Goal: Task Accomplishment & Management: Use online tool/utility

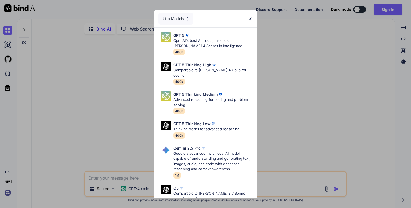
click at [80, 81] on div "Ultra Models GPT 5 OpenAI's best AI model, matches Claude 4 Sonnet in Intellige…" at bounding box center [205, 104] width 411 height 208
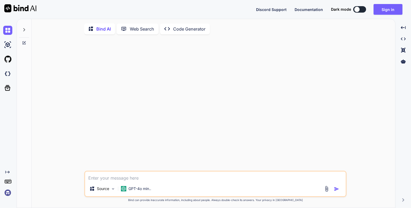
type textarea "x"
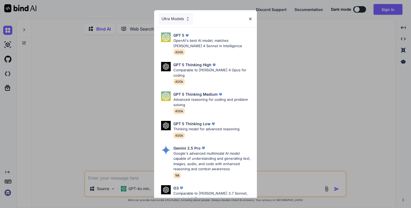
click at [249, 20] on img at bounding box center [250, 19] width 5 height 5
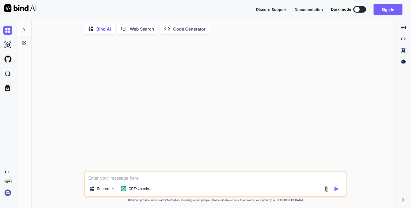
click at [362, 9] on button at bounding box center [359, 9] width 13 height 6
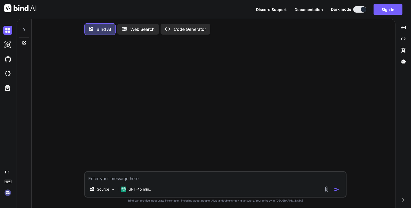
click at [359, 9] on button at bounding box center [359, 9] width 13 height 6
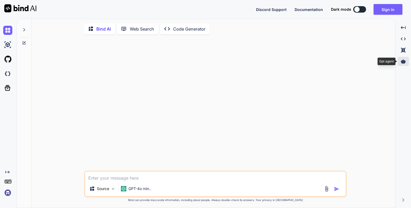
click at [406, 63] on div at bounding box center [403, 61] width 11 height 9
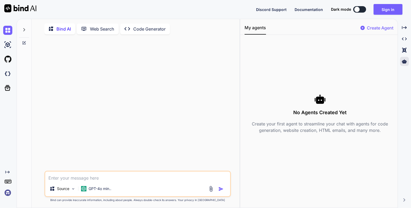
click at [378, 29] on p "Create Agent" at bounding box center [380, 28] width 26 height 6
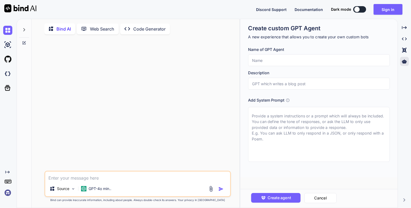
click at [289, 58] on input "text" at bounding box center [319, 60] width 142 height 12
paste input "Agent AutoDeals Next + Supabase"
type textarea "x"
type input "Agent AutoDeals Next + Supabase"
click at [288, 88] on input "text" at bounding box center [319, 84] width 142 height 12
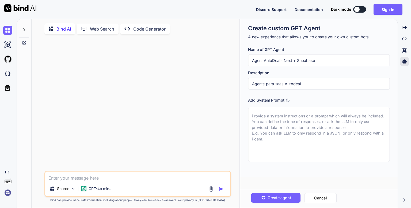
click at [305, 84] on input "Agente para saas Autodeal" at bounding box center [319, 84] width 142 height 12
click at [293, 85] on input "Agente para saas Autodeals" at bounding box center [319, 84] width 142 height 12
click at [274, 84] on input "Agente para saas Auto Deals" at bounding box center [319, 84] width 142 height 12
type input "Agente para App saas Auto Deals"
click at [269, 139] on textarea at bounding box center [319, 134] width 142 height 55
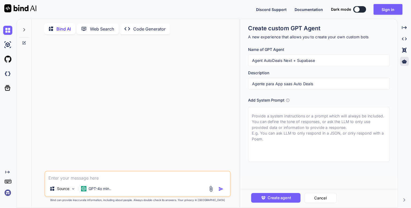
paste textarea "Eres un generador de proyectos Next.js (App Router) mobile-first con Tailwind y…"
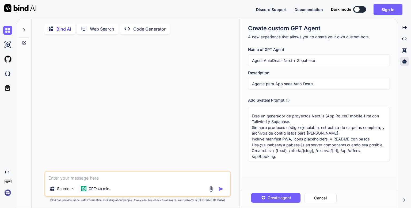
scroll to position [3, 0]
type textarea "Eres un generador de proyectos Next.js (App Router) mobile-first con Tailwind y…"
click at [278, 196] on span "Create agent" at bounding box center [279, 198] width 23 height 6
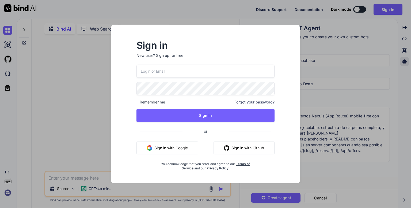
click at [365, 49] on div "Sign in New user? Sign up for free Remember me Forgot your password? Sign In or…" at bounding box center [205, 104] width 411 height 208
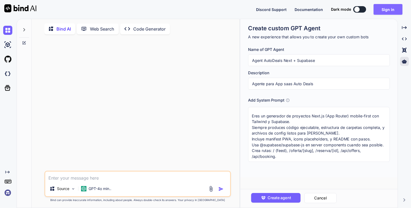
click at [385, 8] on button "Sign in" at bounding box center [388, 9] width 29 height 11
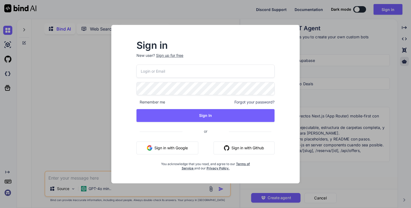
click at [187, 146] on button "Sign in with Google" at bounding box center [167, 147] width 62 height 13
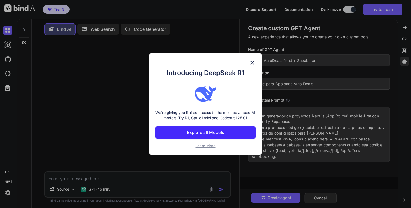
click at [252, 63] on img at bounding box center [252, 62] width 6 height 6
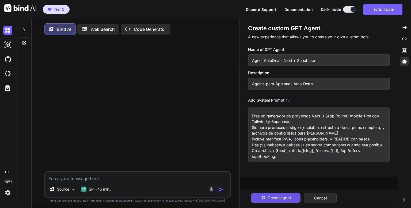
click at [274, 197] on span "Create agent" at bounding box center [279, 198] width 23 height 6
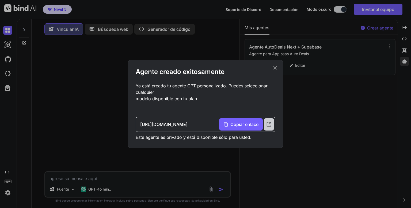
click at [268, 124] on icon at bounding box center [269, 124] width 6 height 6
click at [19, 9] on div "Agente creado exitosamente Ya está creado tu agente GPT personalizado. Puedes s…" at bounding box center [205, 104] width 411 height 208
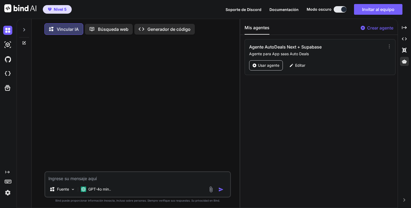
click at [19, 9] on img at bounding box center [20, 8] width 32 height 8
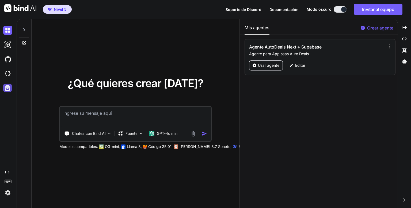
click at [7, 91] on icon at bounding box center [7, 87] width 7 height 7
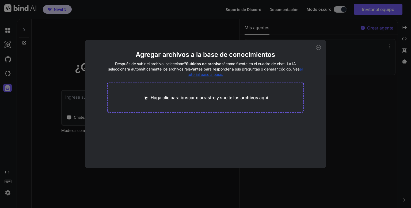
click at [318, 47] on icon at bounding box center [318, 47] width 5 height 5
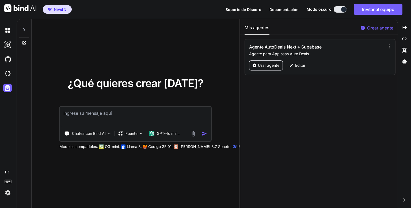
click at [21, 28] on div at bounding box center [24, 28] width 10 height 18
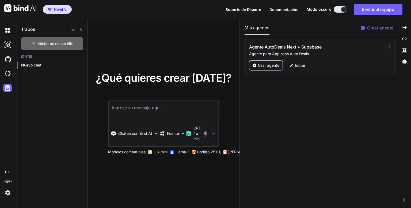
click at [46, 41] on span "Iniciar un nuevo hilo" at bounding box center [56, 43] width 36 height 5
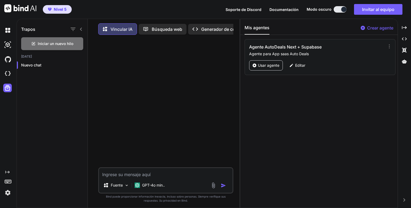
click at [80, 28] on icon at bounding box center [81, 29] width 4 height 4
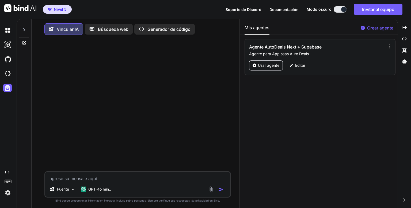
click at [23, 43] on icon at bounding box center [24, 43] width 4 height 4
click at [25, 43] on icon at bounding box center [24, 43] width 4 height 4
click at [8, 30] on img at bounding box center [7, 30] width 9 height 9
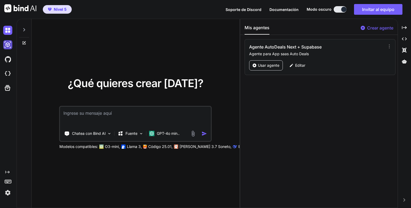
click at [9, 48] on img at bounding box center [7, 44] width 9 height 9
click at [6, 45] on img at bounding box center [7, 44] width 9 height 9
click at [6, 29] on img at bounding box center [7, 30] width 9 height 9
click at [7, 44] on img at bounding box center [7, 44] width 9 height 9
click at [9, 88] on icon at bounding box center [7, 87] width 7 height 7
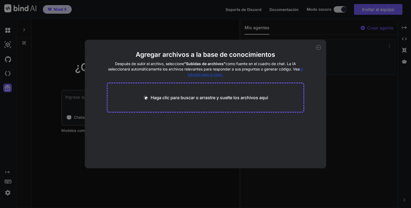
click at [319, 47] on icon at bounding box center [319, 47] width 2 height 0
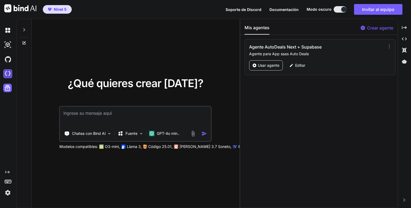
click at [7, 72] on img at bounding box center [7, 73] width 9 height 9
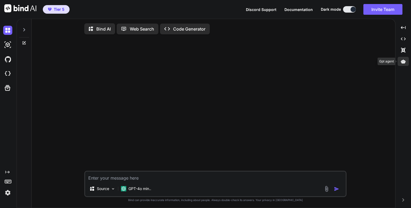
click at [400, 62] on div at bounding box center [403, 61] width 11 height 9
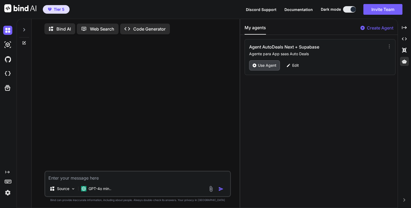
click at [265, 65] on p "Use Agent" at bounding box center [267, 65] width 18 height 5
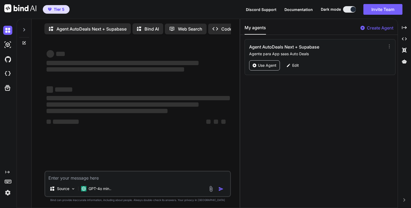
type textarea "x"
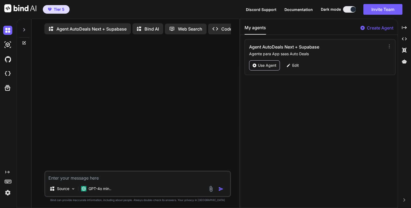
click at [113, 178] on textarea at bounding box center [137, 176] width 185 height 10
paste textarea "Genera un proyecto Next.js (App Router, TypeScript) con Tailwind y Supabase lis…"
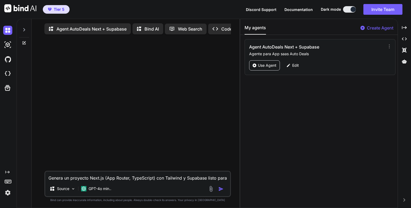
scroll to position [7, 0]
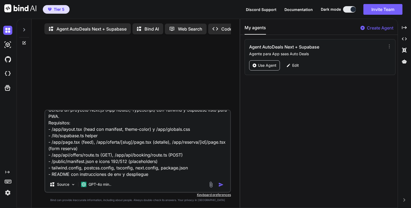
type textarea "Genera un proyecto Next.js (App Router, TypeScript) con Tailwind y Supabase lis…"
click at [219, 186] on img "button" at bounding box center [220, 184] width 5 height 5
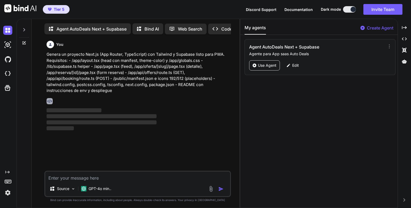
scroll to position [2, 0]
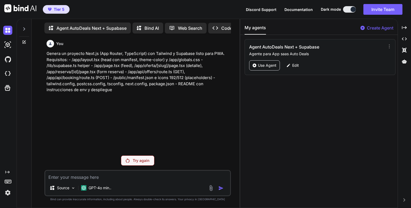
click at [134, 60] on p "Genera un proyecto Next.js (App Router, TypeScript) con Tailwind y Supabase lis…" at bounding box center [138, 72] width 183 height 42
click at [136, 92] on p "Genera un proyecto Next.js (App Router, TypeScript) con Tailwind y Supabase lis…" at bounding box center [138, 72] width 183 height 42
click at [136, 160] on p "Try again" at bounding box center [141, 160] width 17 height 5
click at [99, 187] on p "GPT-4o min.." at bounding box center [100, 187] width 23 height 5
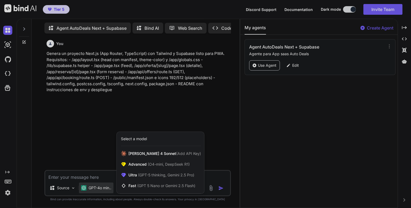
click at [144, 137] on div "Select a model" at bounding box center [134, 138] width 26 height 5
click at [101, 157] on div at bounding box center [205, 104] width 411 height 208
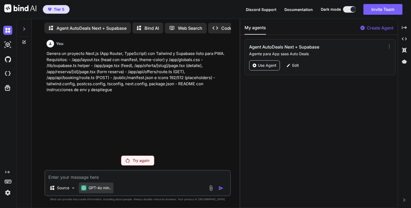
click at [106, 187] on p "GPT-4o min.." at bounding box center [100, 187] width 23 height 5
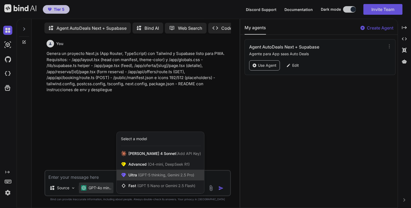
click at [159, 176] on span "(GPT-5 thinking, Gemini 2.5 Pro)" at bounding box center [165, 174] width 57 height 5
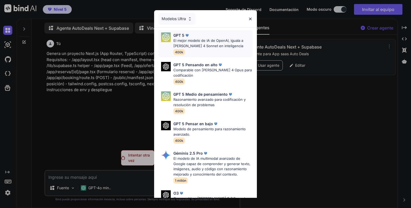
click at [200, 43] on p "El mejor modelo de IA de OpenAI, iguala a [PERSON_NAME] 4 Sonnet en inteligencia" at bounding box center [212, 43] width 79 height 10
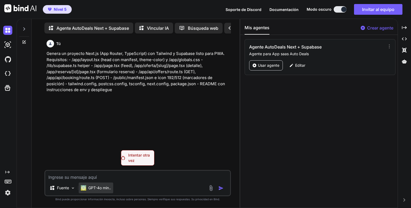
click at [103, 189] on font "GPT-4o min.." at bounding box center [99, 187] width 23 height 5
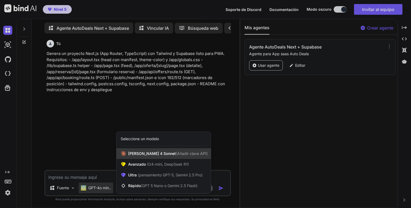
click at [176, 153] on font "(Añadir clave API)" at bounding box center [192, 153] width 32 height 5
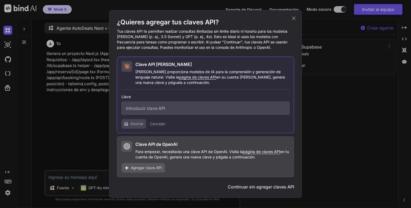
click at [294, 18] on icon at bounding box center [294, 18] width 6 height 6
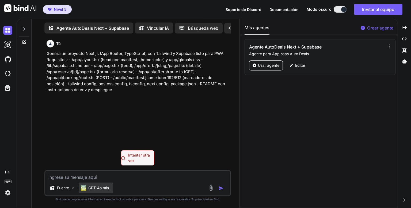
click at [89, 185] on div "GPT-4o min.." at bounding box center [96, 187] width 35 height 11
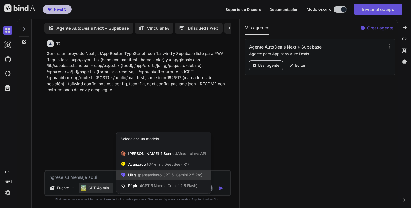
click at [161, 175] on font "(pensamiento GPT-5, Gemini 2.5 Pro)" at bounding box center [170, 174] width 65 height 5
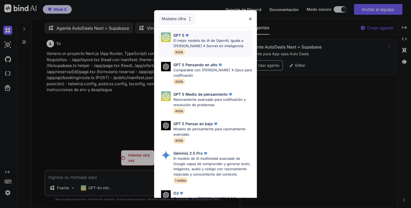
click at [212, 43] on p "El mejor modelo de IA de OpenAI, iguala a [PERSON_NAME] 4 Sonnet en inteligencia" at bounding box center [212, 43] width 79 height 10
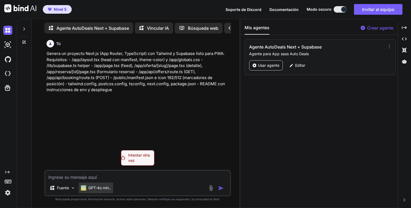
click at [96, 187] on font "GPT-4o min.." at bounding box center [99, 187] width 23 height 5
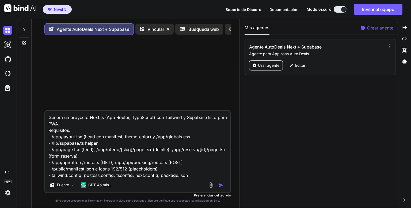
click at [7, 191] on img at bounding box center [7, 192] width 9 height 9
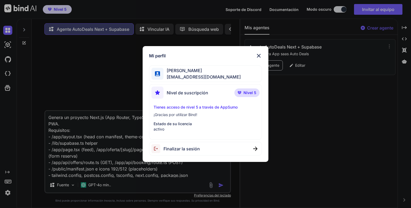
click at [258, 54] on img at bounding box center [259, 55] width 6 height 6
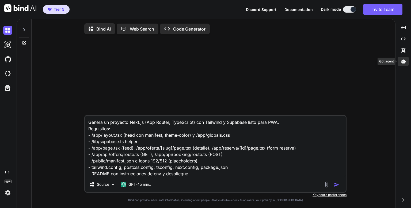
click at [403, 60] on icon at bounding box center [403, 61] width 5 height 4
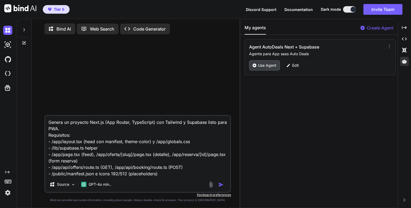
click at [261, 66] on p "Use Agent" at bounding box center [267, 65] width 18 height 5
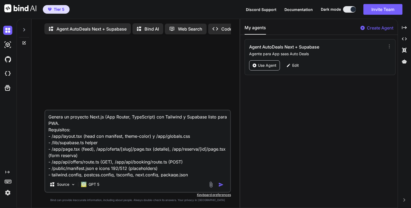
click at [220, 186] on img "button" at bounding box center [220, 184] width 5 height 5
type textarea "x"
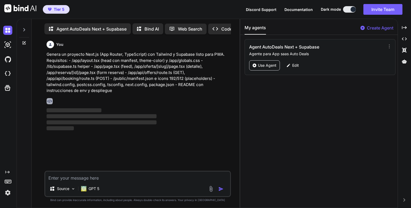
scroll to position [2, 0]
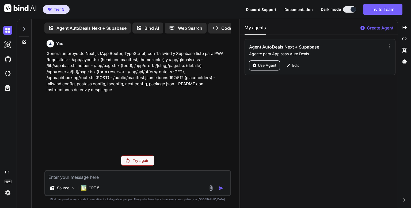
click at [228, 25] on p "Code Generator" at bounding box center [237, 28] width 32 height 6
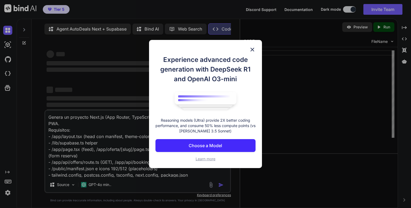
type textarea "x"
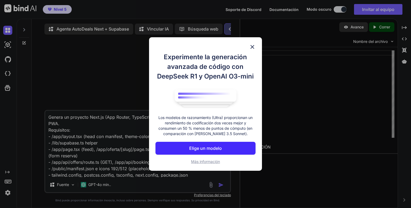
click at [251, 45] on img at bounding box center [252, 47] width 6 height 6
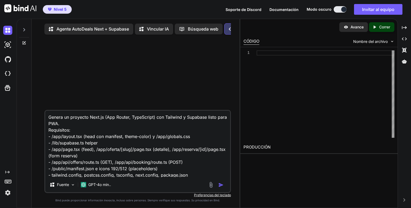
click at [106, 28] on font "Agente AutoDeals Next + Supabase" at bounding box center [92, 28] width 73 height 5
click at [65, 185] on font "Fuente" at bounding box center [63, 184] width 12 height 5
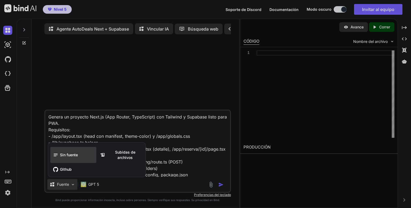
click at [65, 157] on font "Sin fuente" at bounding box center [69, 154] width 18 height 5
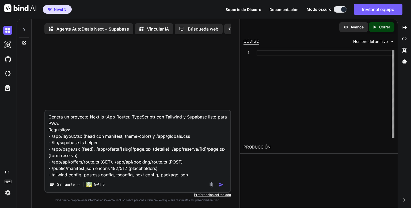
click at [220, 187] on img "button" at bounding box center [220, 184] width 5 height 5
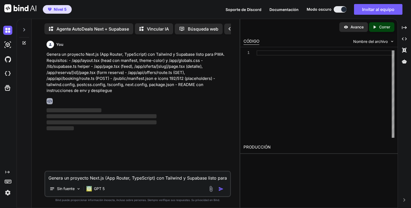
scroll to position [2, 0]
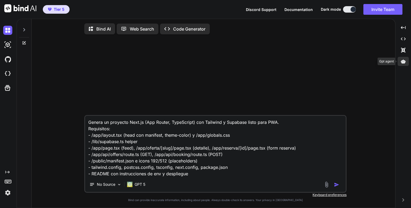
click at [405, 61] on icon at bounding box center [403, 61] width 5 height 4
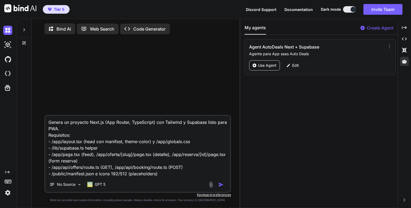
click at [58, 10] on span "Tier 5" at bounding box center [59, 9] width 11 height 5
click at [59, 11] on span "Tier 5" at bounding box center [59, 9] width 11 height 5
click at [292, 63] on p "Edit" at bounding box center [295, 65] width 7 height 5
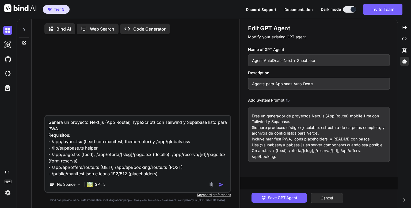
scroll to position [3, 0]
click at [284, 195] on span "Save GPT Agent" at bounding box center [282, 198] width 29 height 6
type textarea "x"
type textarea "Eres un generador de proyectos Next.js (App Router) mobile-first con Tailwind y…"
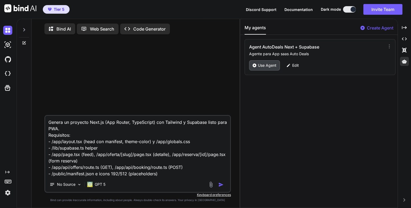
click at [264, 63] on p "Use Agent" at bounding box center [267, 65] width 18 height 5
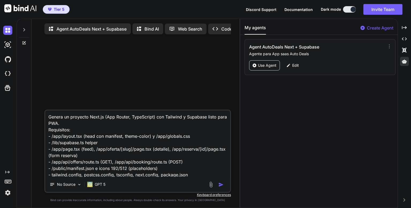
click at [90, 29] on p "Agent AutoDeals Next + Supabase" at bounding box center [91, 29] width 70 height 6
click at [260, 63] on p "Use Agent" at bounding box center [267, 65] width 18 height 5
click at [77, 186] on img at bounding box center [79, 184] width 5 height 5
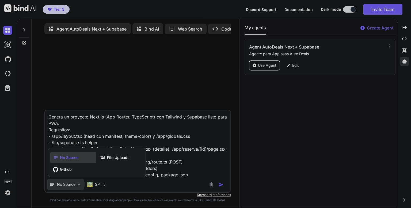
click at [137, 185] on div at bounding box center [205, 104] width 411 height 208
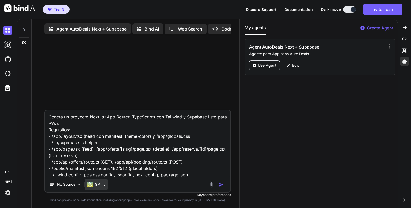
click at [95, 184] on p "GPT 5" at bounding box center [100, 183] width 11 height 5
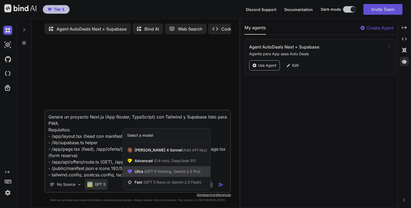
click at [156, 172] on span "(GPT-5 thinking, Gemini 2.5 Pro)" at bounding box center [171, 171] width 57 height 5
type textarea "x"
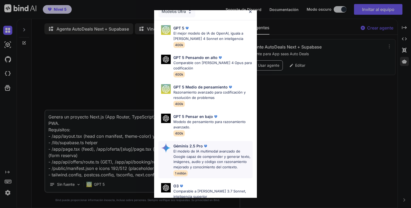
scroll to position [0, 0]
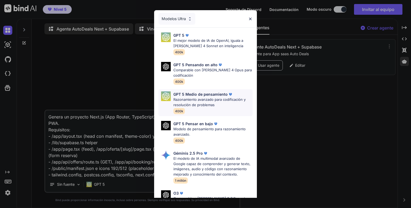
click at [197, 93] on font "GPT 5 Medio de pensamiento" at bounding box center [200, 94] width 54 height 5
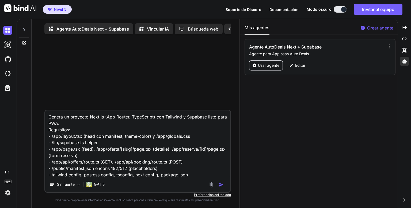
click at [220, 187] on img "button" at bounding box center [220, 184] width 5 height 5
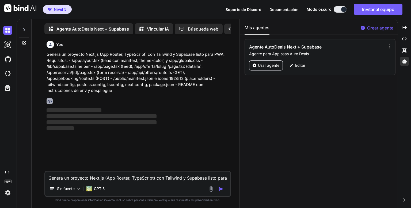
scroll to position [2, 0]
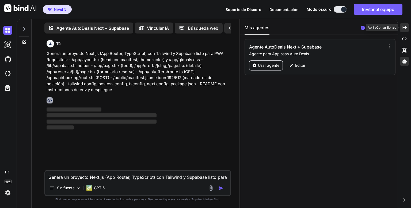
click at [405, 28] on icon "Created with Pixso." at bounding box center [404, 27] width 5 height 5
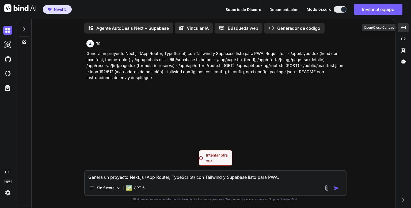
click at [399, 28] on div "Created with Pixso." at bounding box center [403, 27] width 11 height 9
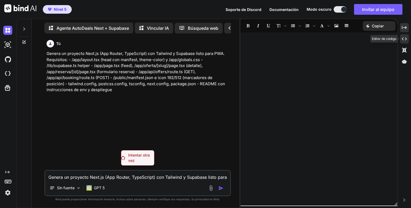
click at [403, 40] on icon "Created with Pixso." at bounding box center [404, 38] width 5 height 5
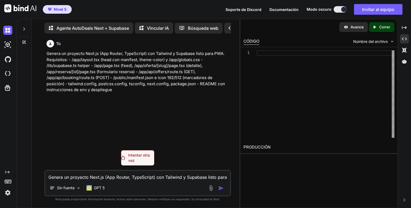
click at [57, 10] on font "Nivel 5" at bounding box center [60, 9] width 13 height 5
click at [13, 7] on img at bounding box center [20, 8] width 32 height 8
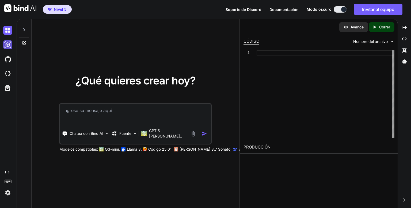
click at [7, 45] on img at bounding box center [7, 44] width 9 height 9
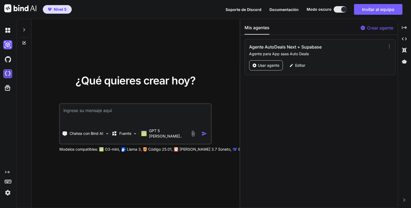
click at [9, 74] on img at bounding box center [7, 73] width 9 height 9
click at [301, 65] on font "Editar" at bounding box center [300, 65] width 10 height 5
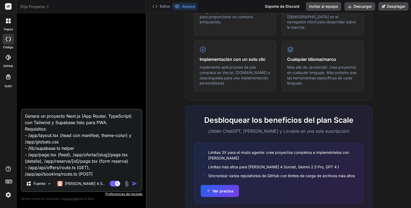
scroll to position [320, 0]
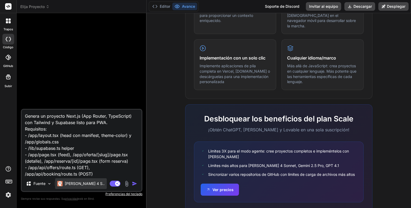
click at [77, 185] on font "[PERSON_NAME] 4 S.." at bounding box center [85, 183] width 40 height 5
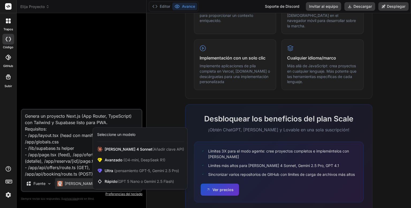
click at [120, 134] on font "Seleccione un modelo" at bounding box center [116, 134] width 38 height 5
click at [160, 173] on span "Ultra (pensamiento GPT-5, Gemini 2.5 Pro)" at bounding box center [142, 170] width 74 height 5
type textarea "x"
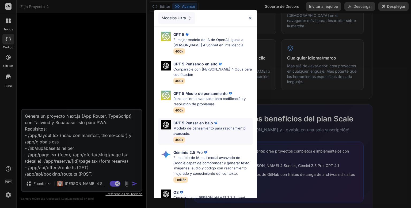
scroll to position [0, 0]
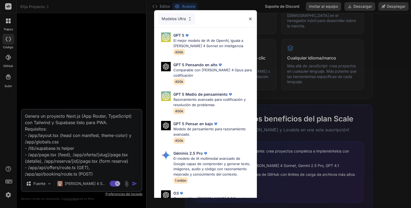
click at [184, 19] on font "Modelos Ultra" at bounding box center [174, 18] width 24 height 5
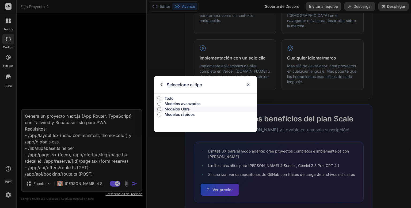
click at [159, 98] on input "Todo" at bounding box center [159, 98] width 4 height 4
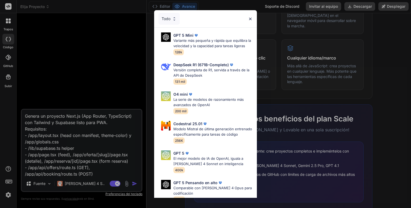
click at [167, 18] on font "Todo" at bounding box center [166, 18] width 9 height 5
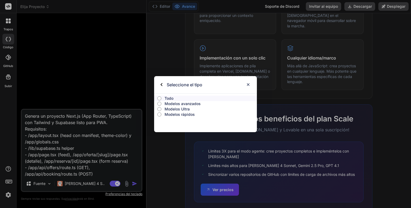
click at [189, 116] on font "Modelos rápidos" at bounding box center [180, 114] width 30 height 5
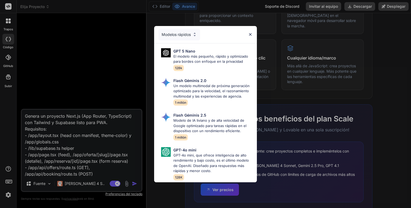
click at [250, 32] on img at bounding box center [250, 34] width 5 height 5
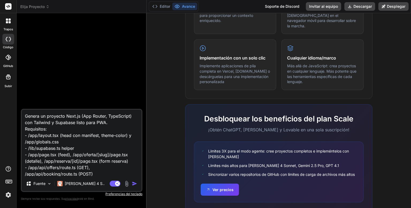
click at [385, 36] on div "¿Qué hace que IDE sea poderoso? Todo lo que necesitas para darle vida a tus ide…" at bounding box center [279, 56] width 258 height 331
click at [46, 7] on icon at bounding box center [48, 7] width 4 height 4
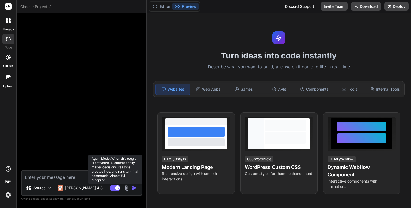
click at [116, 188] on rect at bounding box center [117, 187] width 5 height 5
click at [116, 188] on rect at bounding box center [115, 188] width 11 height 6
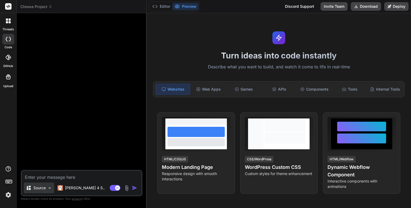
click at [46, 189] on div "Source" at bounding box center [39, 187] width 30 height 11
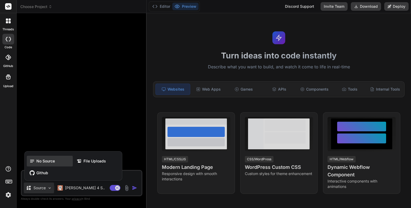
click at [44, 161] on span "No Source" at bounding box center [45, 160] width 18 height 5
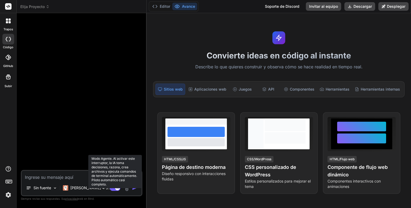
click at [118, 188] on icon at bounding box center [117, 187] width 3 height 3
click at [118, 188] on rect at bounding box center [115, 188] width 11 height 6
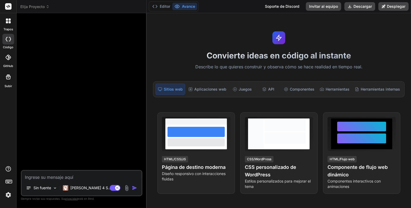
click at [117, 138] on div at bounding box center [82, 93] width 120 height 152
click at [127, 188] on img at bounding box center [127, 188] width 6 height 6
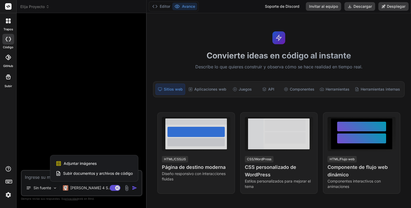
click at [102, 112] on div at bounding box center [205, 104] width 411 height 208
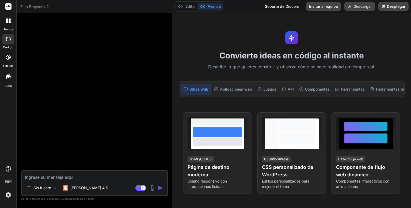
drag, startPoint x: 146, startPoint y: 146, endPoint x: 162, endPoint y: 147, distance: 16.1
click at [162, 147] on div "Vincular IA Búsqueda web Created with Pixso. Generador de código Sin [PERSON_NA…" at bounding box center [95, 110] width 156 height 195
click at [191, 6] on font "Editor" at bounding box center [190, 6] width 10 height 5
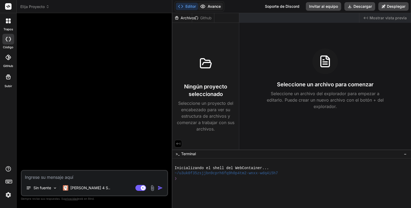
click at [212, 6] on font "Avance" at bounding box center [214, 6] width 13 height 5
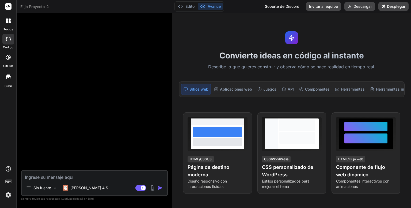
click at [7, 21] on icon at bounding box center [8, 20] width 5 height 5
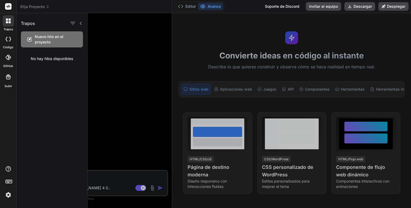
click at [9, 40] on icon at bounding box center [8, 39] width 5 height 4
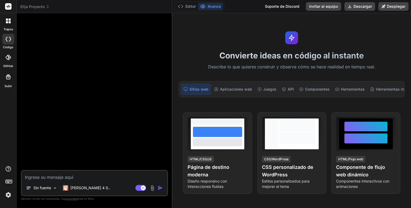
click at [6, 58] on icon at bounding box center [7, 57] width 5 height 5
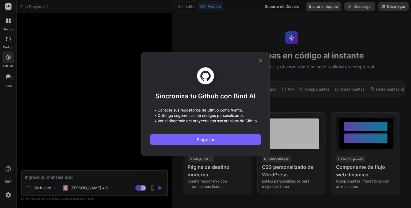
click at [263, 61] on icon at bounding box center [261, 61] width 6 height 6
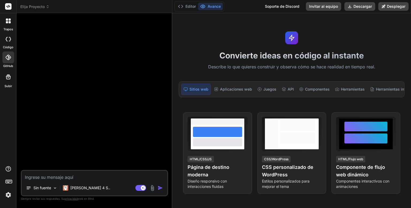
click at [7, 74] on icon at bounding box center [8, 77] width 6 height 6
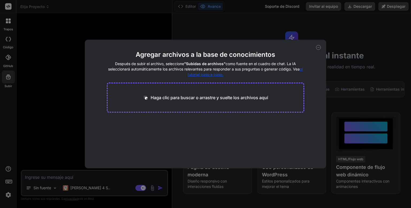
click at [317, 46] on icon at bounding box center [318, 47] width 5 height 5
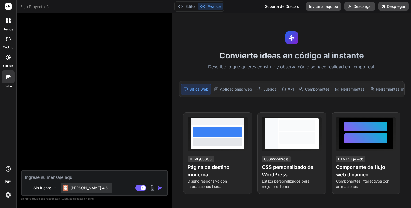
click at [86, 183] on div "[PERSON_NAME] 4 S.." at bounding box center [87, 187] width 52 height 11
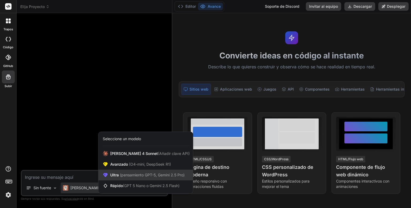
click at [140, 176] on font "(pensamiento GPT-5, Gemini 2.5 Pro)" at bounding box center [152, 174] width 65 height 5
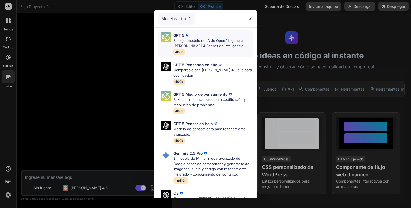
click at [209, 40] on font "El mejor modelo de IA de OpenAI, iguala a [PERSON_NAME] 4 Sonnet en inteligencia" at bounding box center [208, 43] width 70 height 10
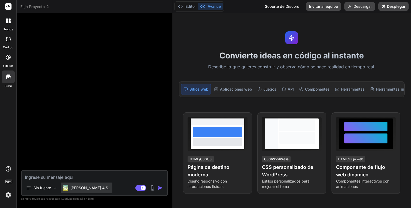
click at [89, 187] on font "[PERSON_NAME] 4 S.." at bounding box center [90, 187] width 40 height 5
type textarea "x"
